Goal: Contribute content

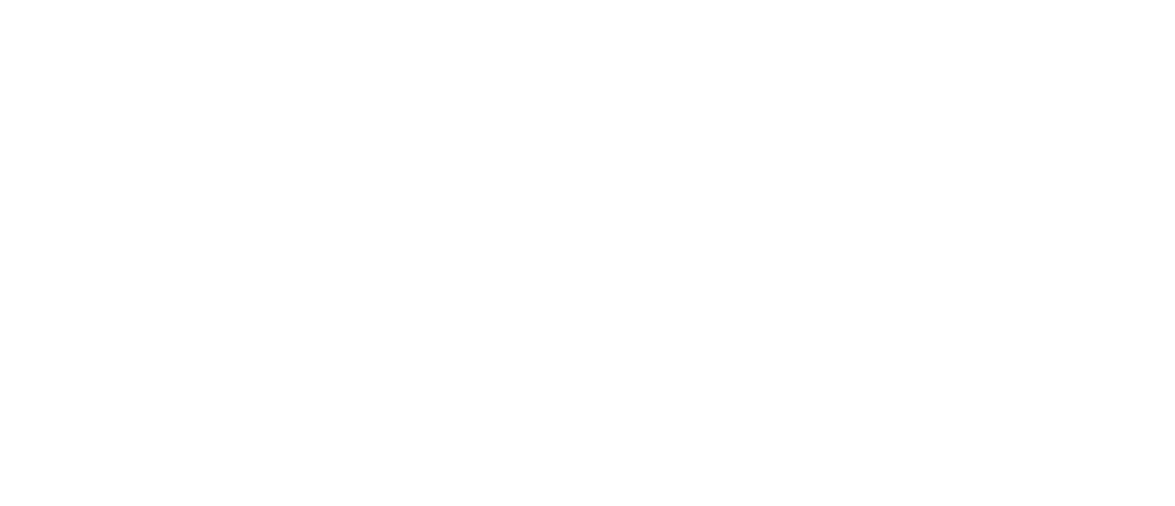
click at [1070, 0] on html "We're offline Leave a message" at bounding box center [587, 0] width 1175 height 0
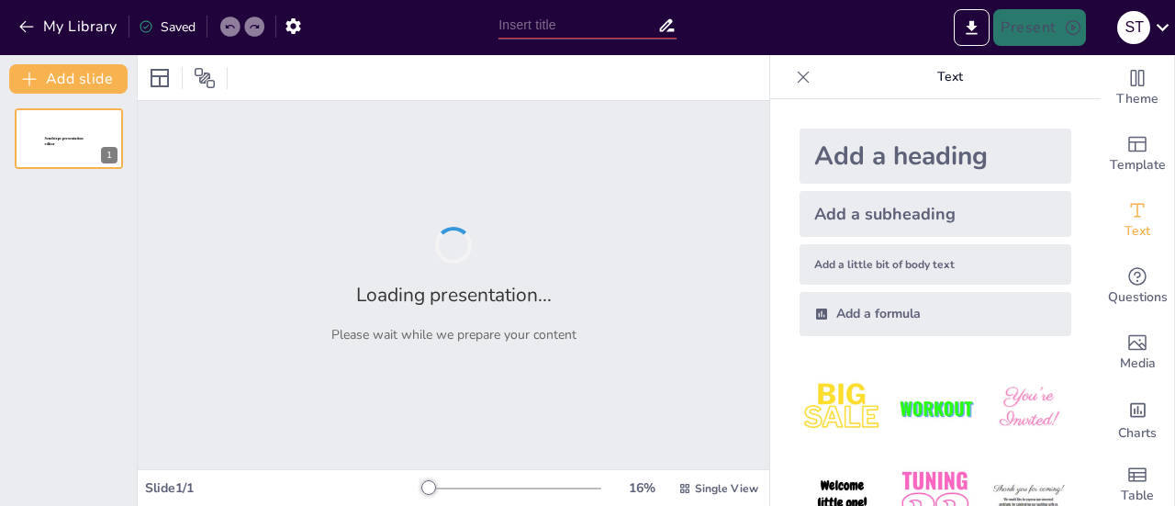
type input "Comparativa de Metodologías: ABP vs. Tradicional en el Aula de Ciencias Natural…"
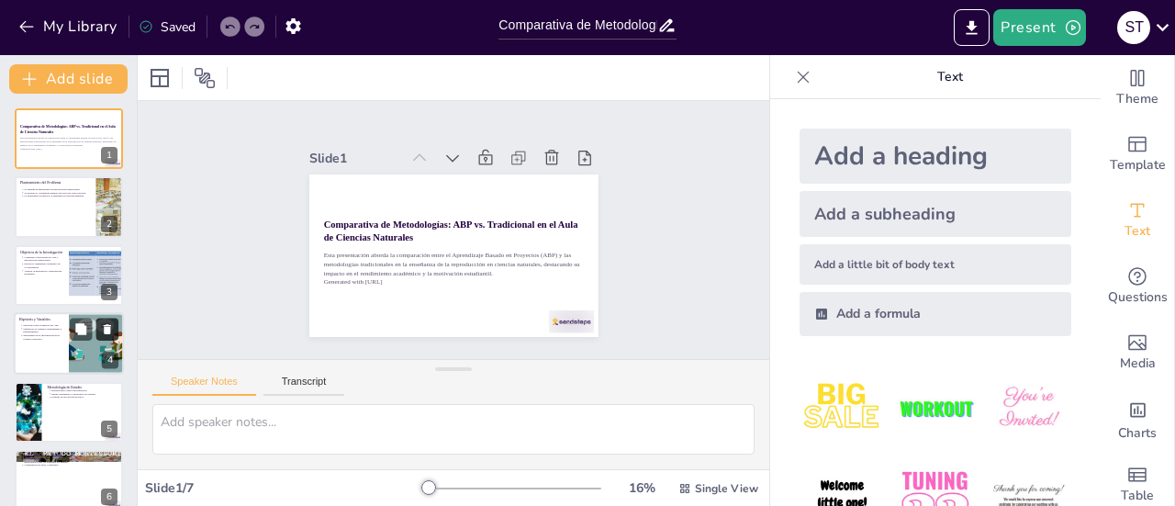
scroll to position [87, 0]
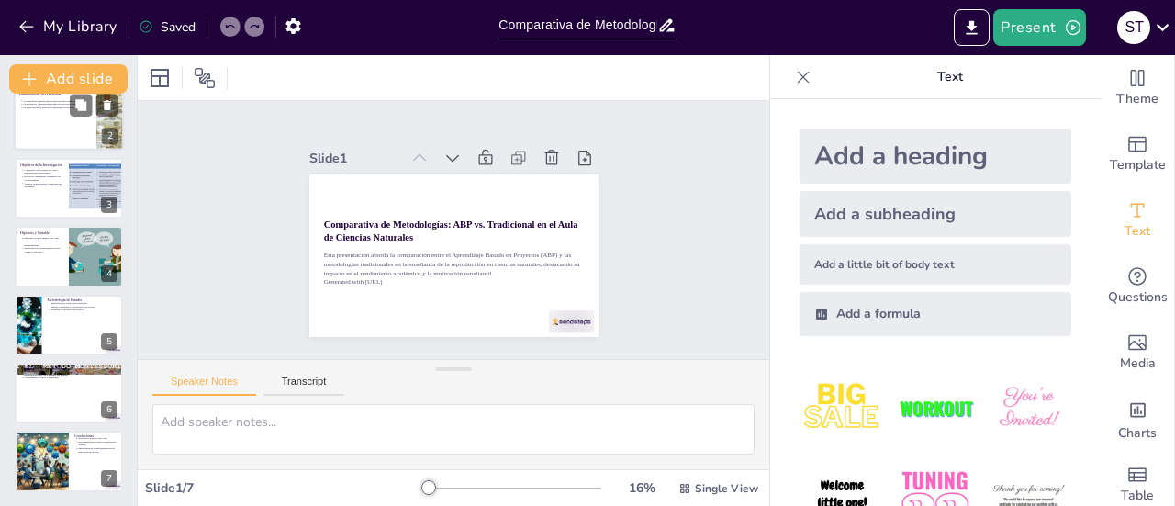
click at [56, 125] on div at bounding box center [69, 120] width 110 height 62
type textarea "Lor ipsumdolorsi ametconsectet a elitse do eiusmodt in utlaboreetdol magnaa en …"
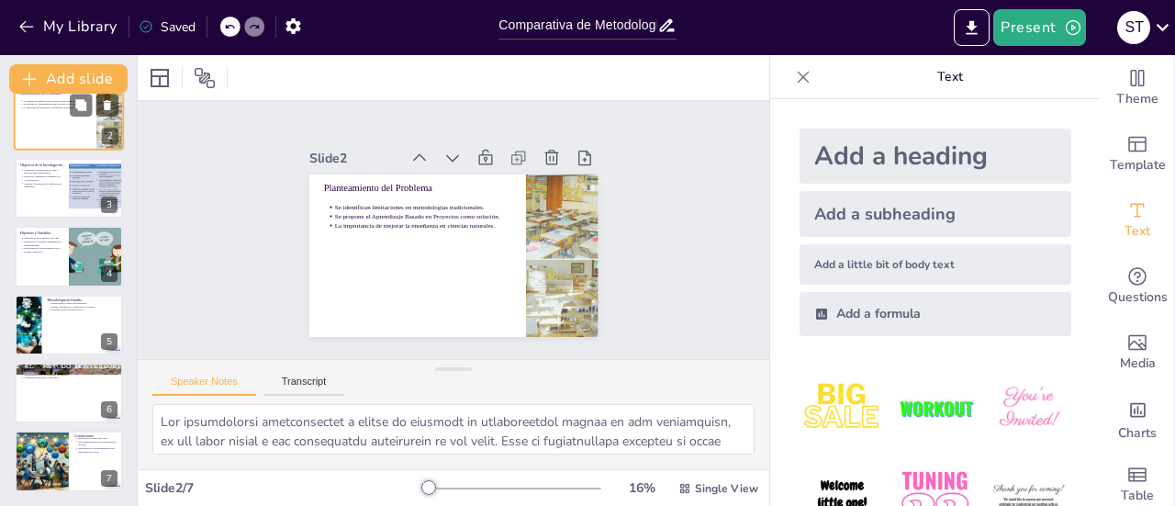
scroll to position [0, 0]
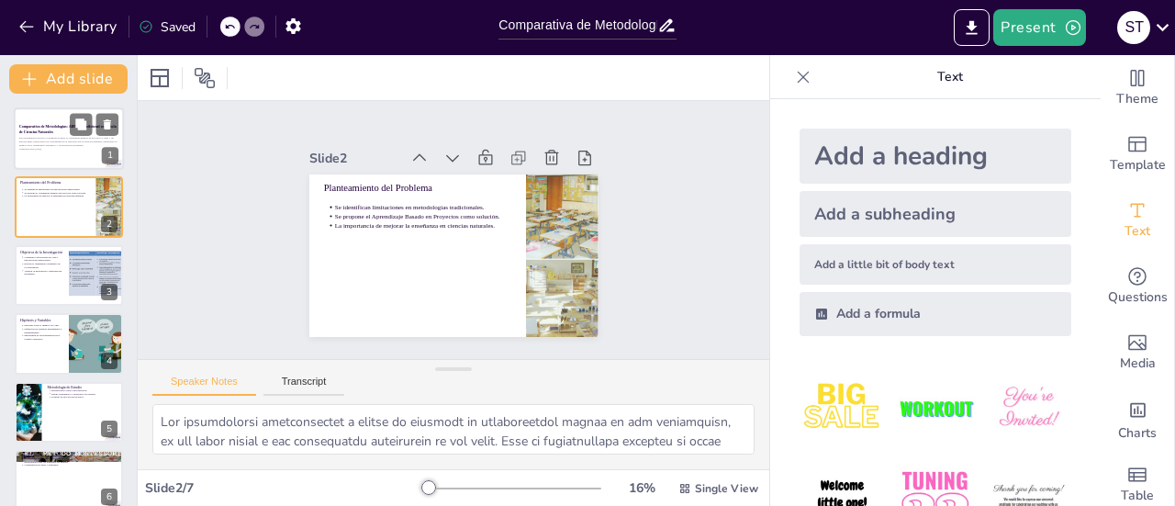
click at [53, 135] on div "Esta presentación aborda la comparación entre el Aprendizaje Basado en Proyecto…" at bounding box center [68, 143] width 99 height 19
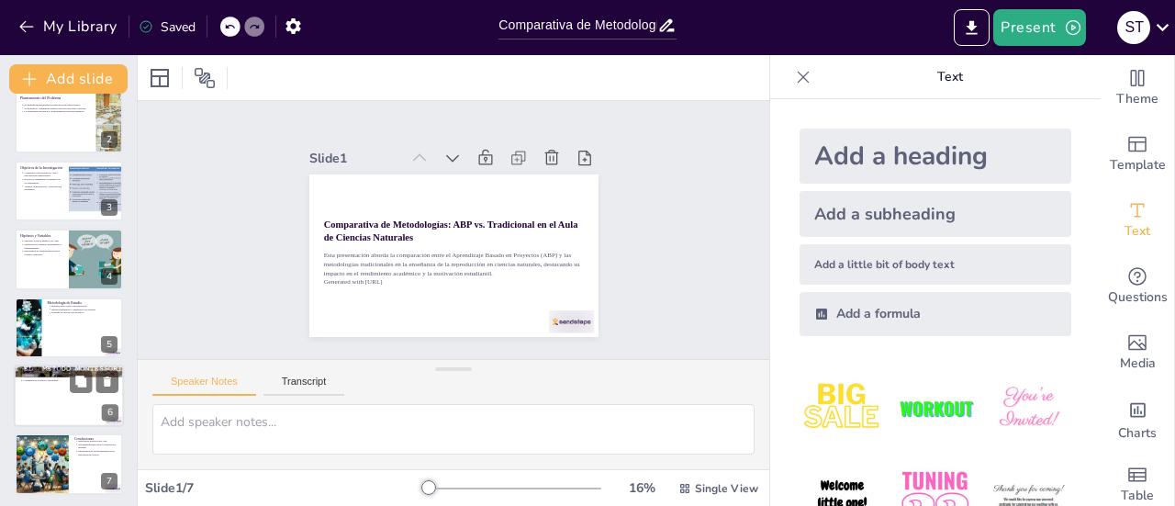
scroll to position [87, 0]
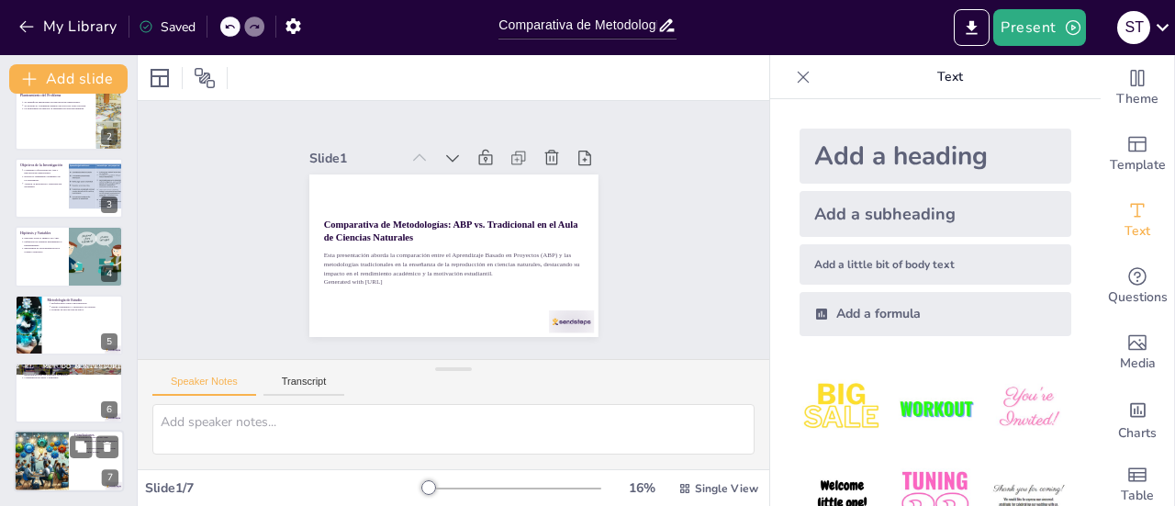
click at [59, 454] on div at bounding box center [41, 462] width 108 height 62
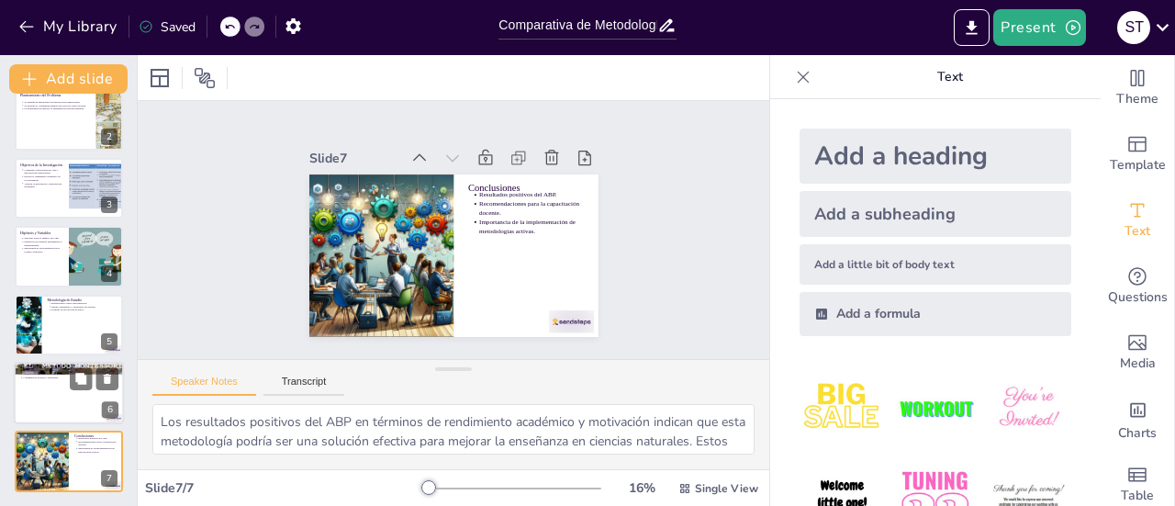
click at [64, 381] on div at bounding box center [69, 393] width 110 height 62
type textarea "Los fundamentos teóricos del estudio, basados en el constructivismo y el enfoqu…"
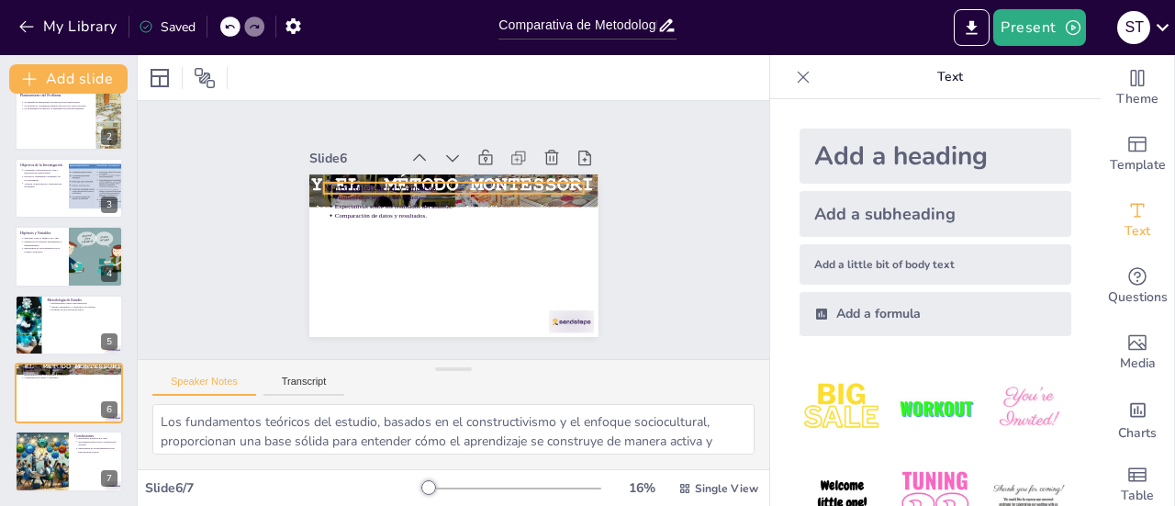
click at [375, 185] on p "Marco Referencial y Análisis" at bounding box center [416, 209] width 141 height 232
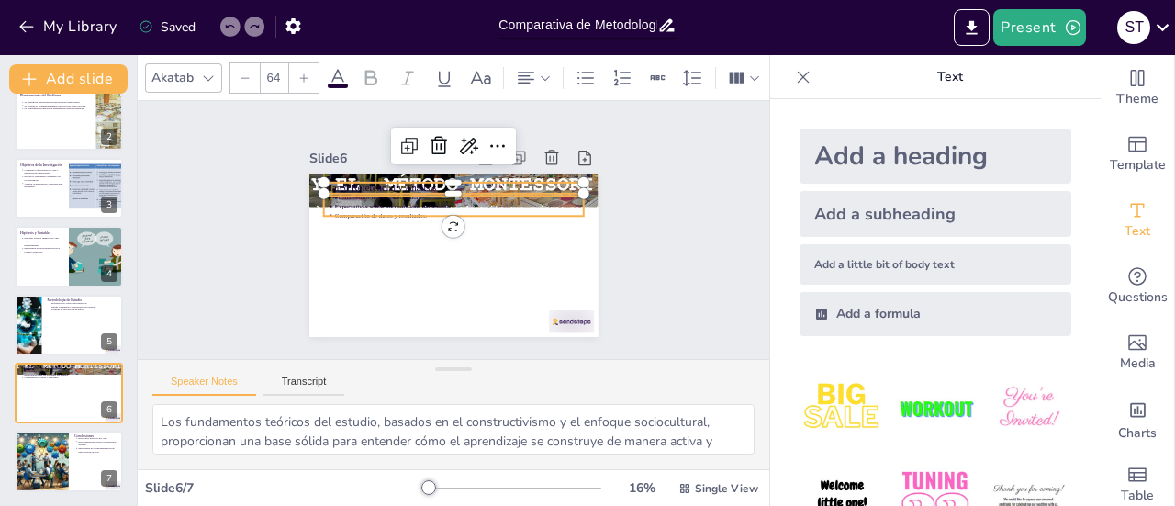
click at [382, 202] on p "Expectativas sobre los resultados del análisis." at bounding box center [458, 206] width 249 height 9
type input "43"
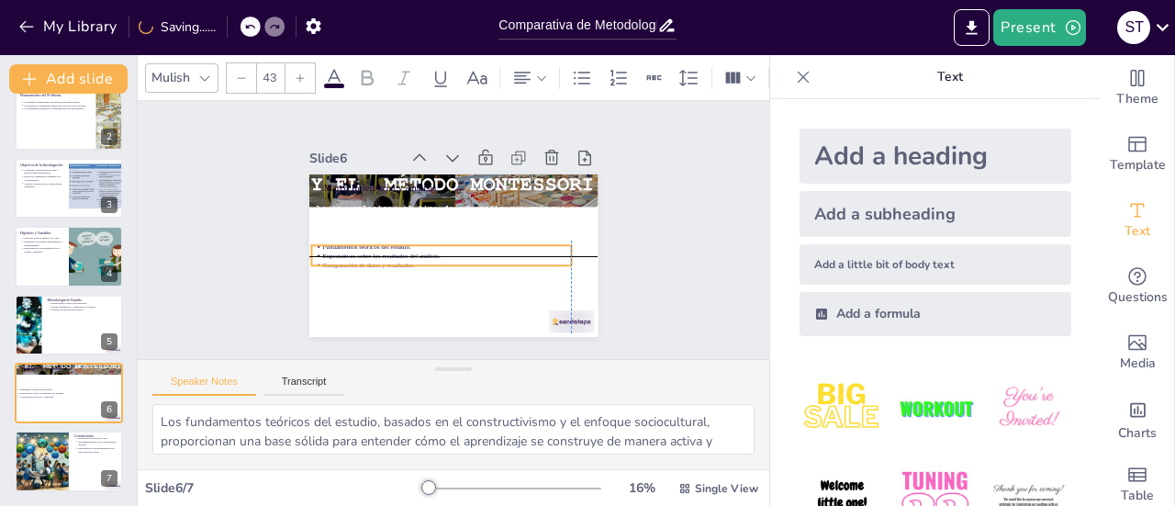
drag, startPoint x: 386, startPoint y: 207, endPoint x: 376, endPoint y: 240, distance: 33.4
click at [375, 243] on p "Comparación de datos y resultados." at bounding box center [420, 244] width 153 height 207
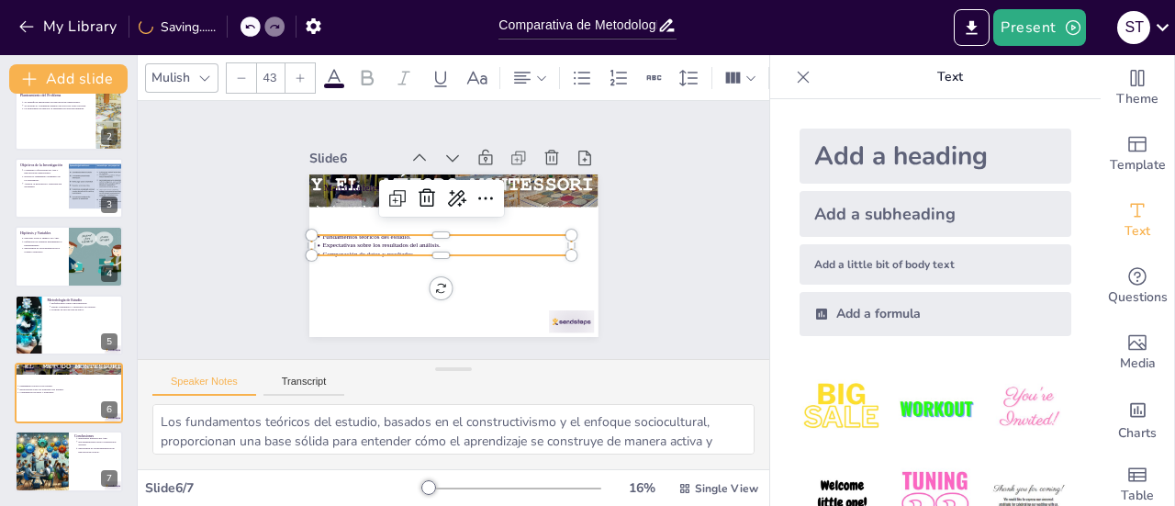
click at [376, 240] on p "Expectativas sobre los resultados del análisis." at bounding box center [442, 242] width 240 height 85
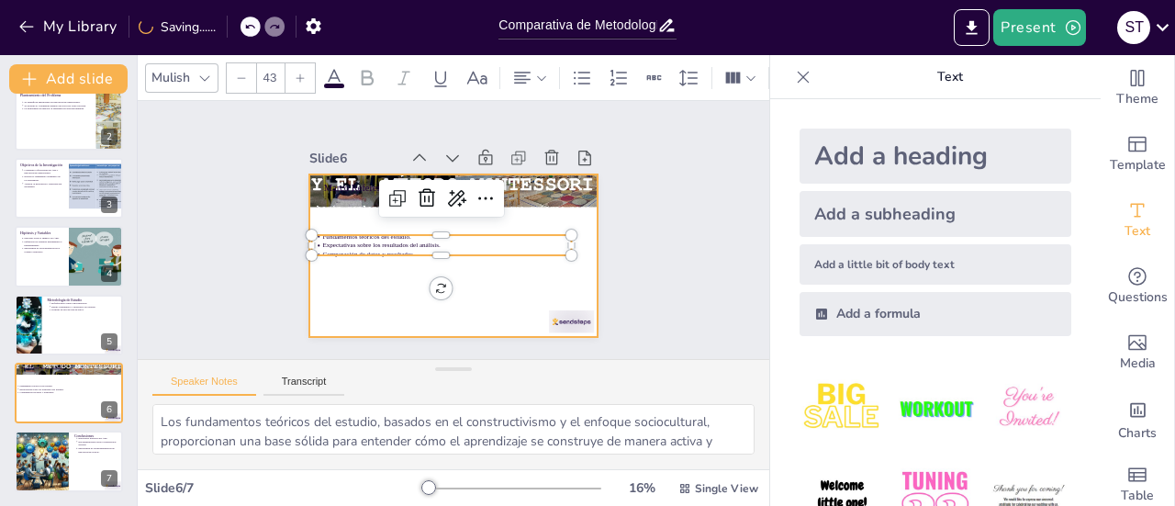
click at [376, 267] on div at bounding box center [430, 219] width 266 height 330
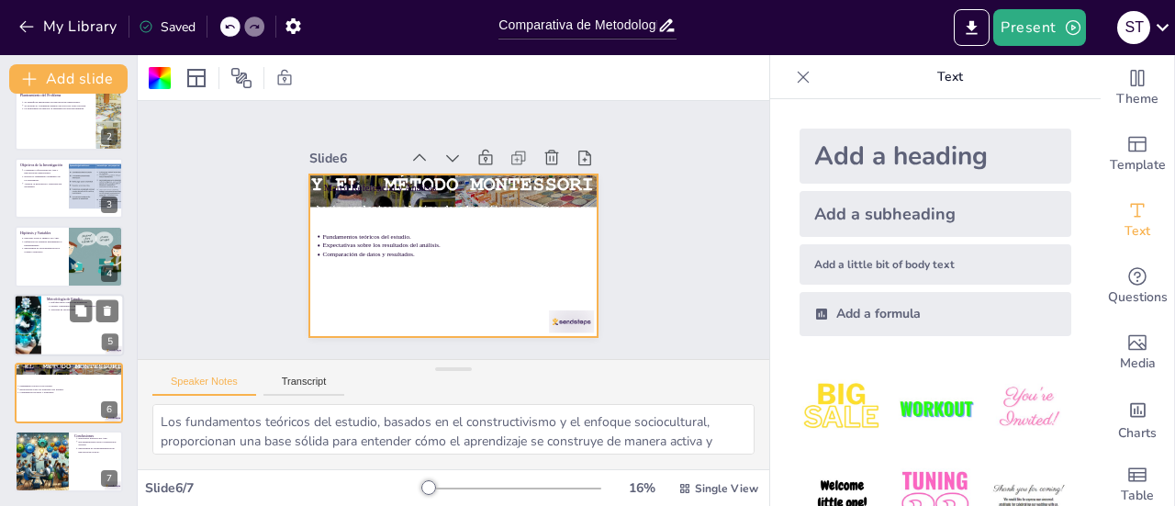
click at [24, 317] on div at bounding box center [26, 325] width 87 height 62
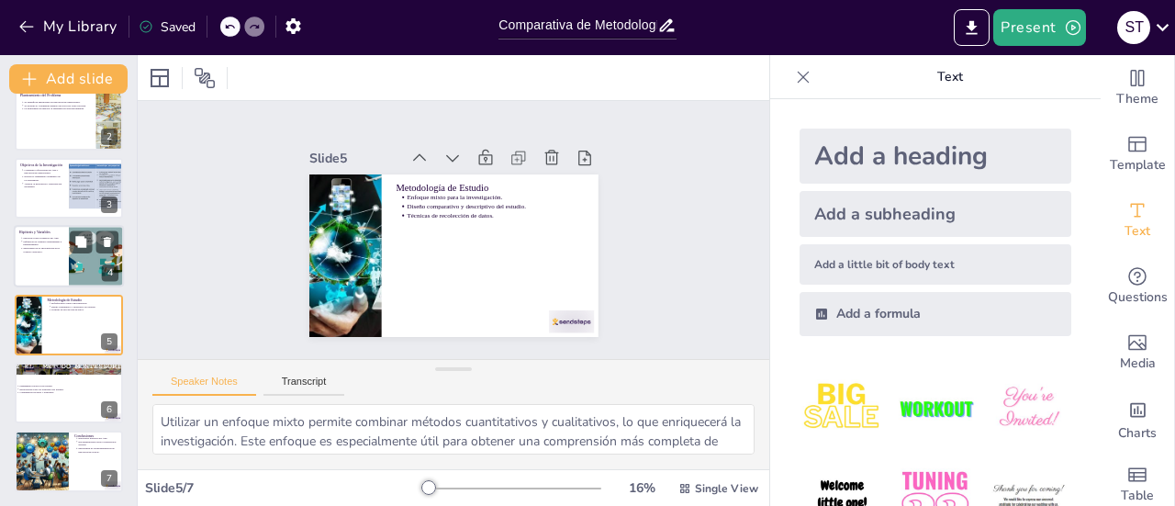
click at [40, 227] on div at bounding box center [69, 256] width 110 height 62
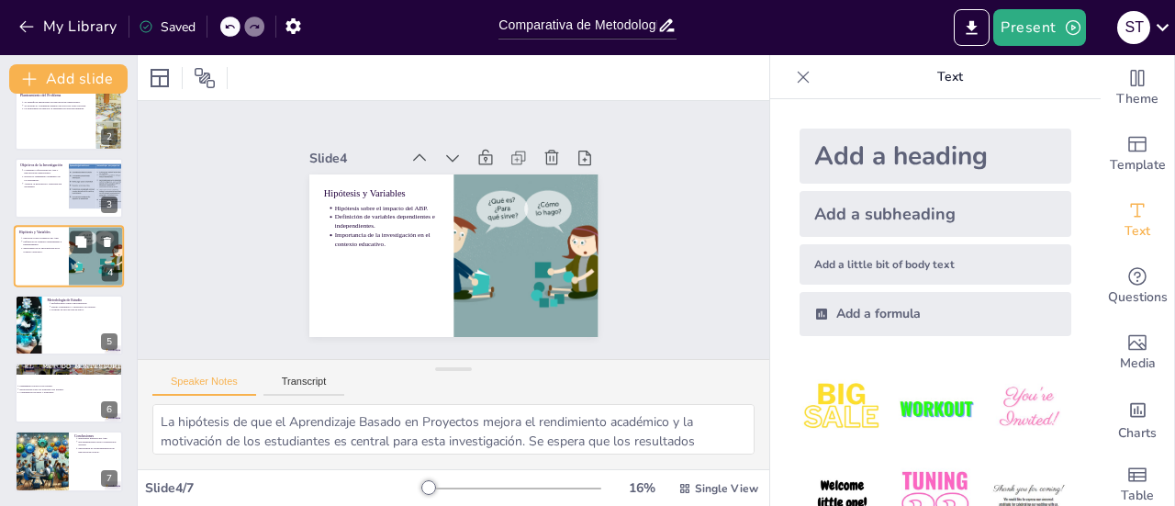
scroll to position [44, 0]
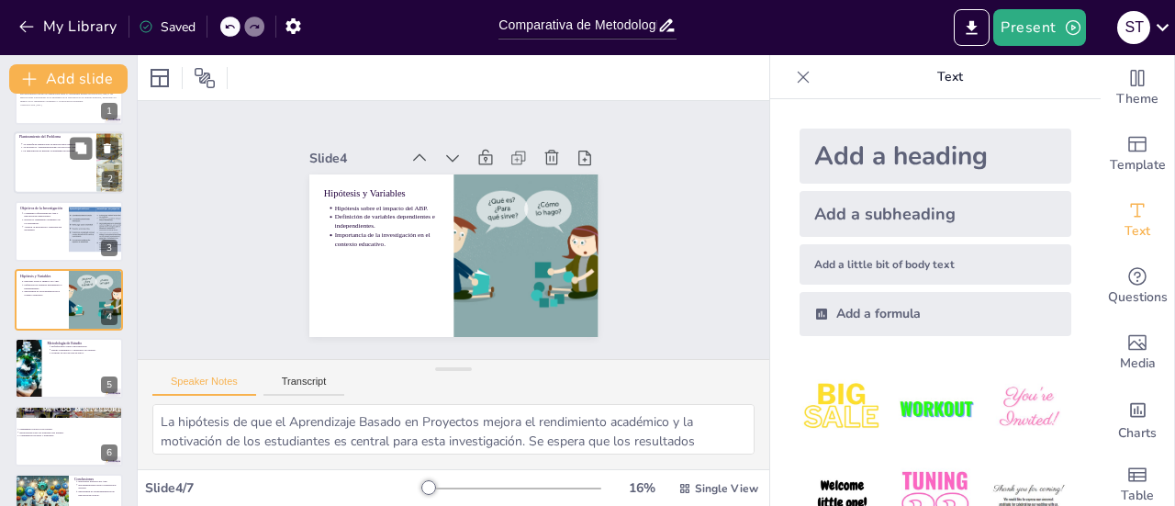
click at [44, 175] on div at bounding box center [69, 163] width 110 height 62
type textarea "Lor ipsumdolorsi ametconsectet a elitse do eiusmodt in utlaboreetdol magnaa en …"
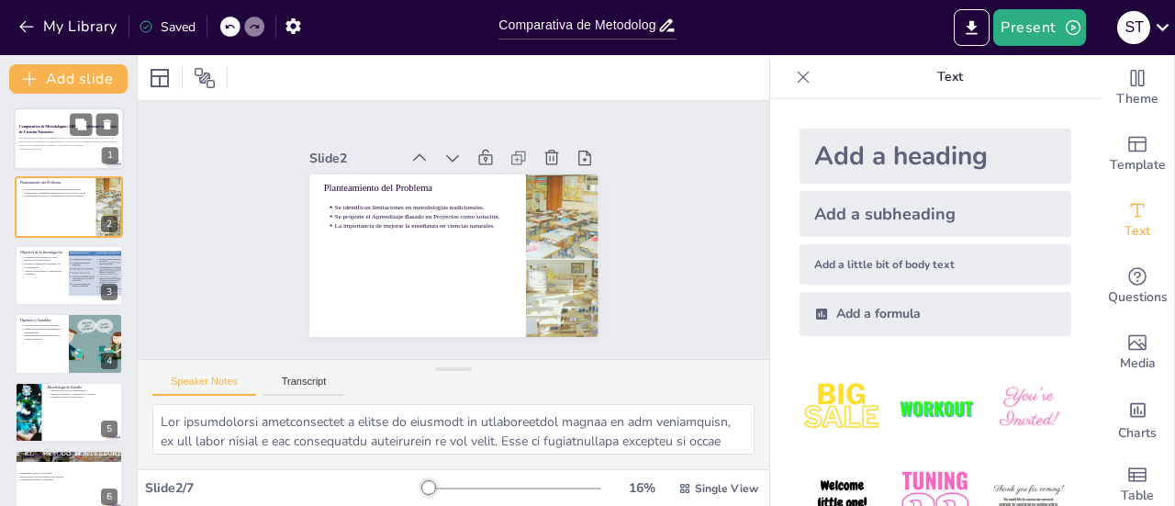
click at [55, 140] on p "Esta presentación aborda la comparación entre el Aprendizaje Basado en Proyecto…" at bounding box center [68, 142] width 99 height 10
